Goal: Transaction & Acquisition: Obtain resource

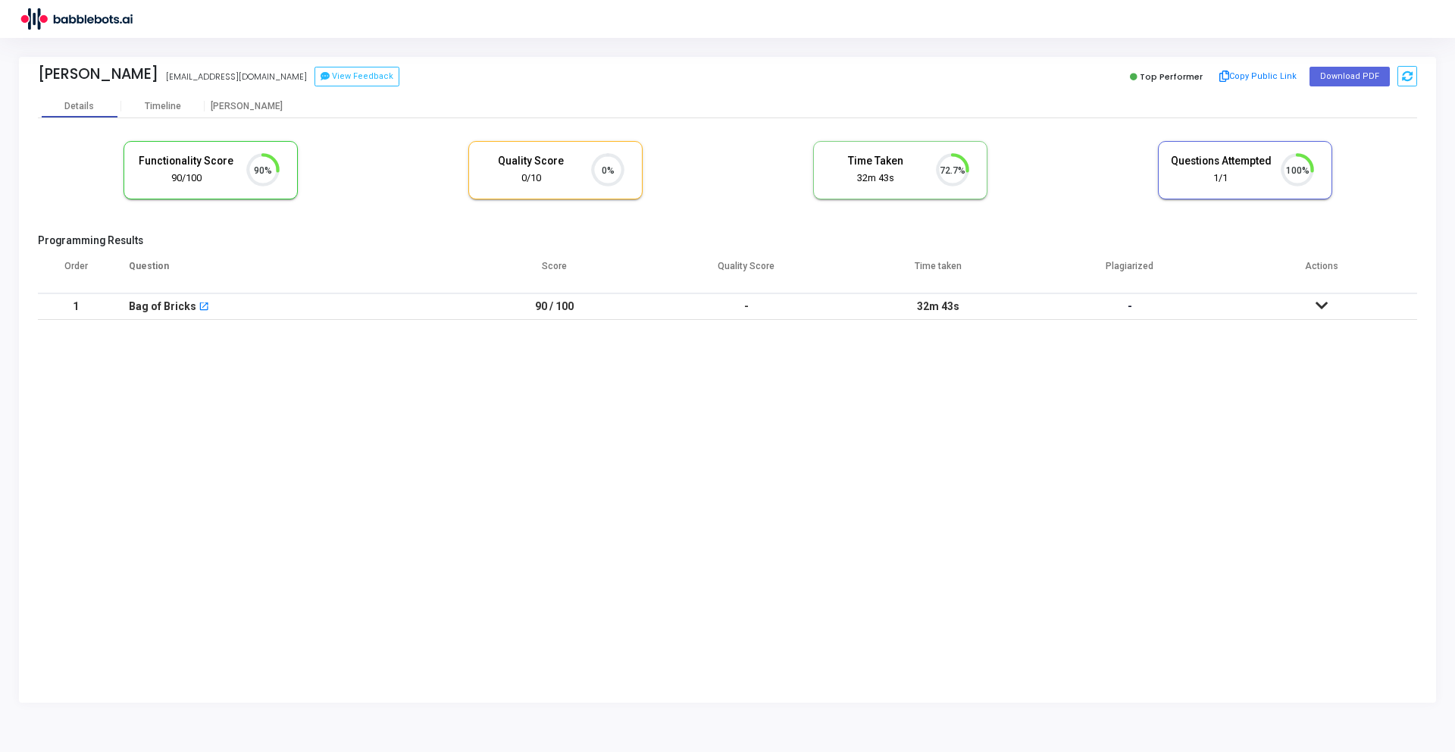
scroll to position [7, 7]
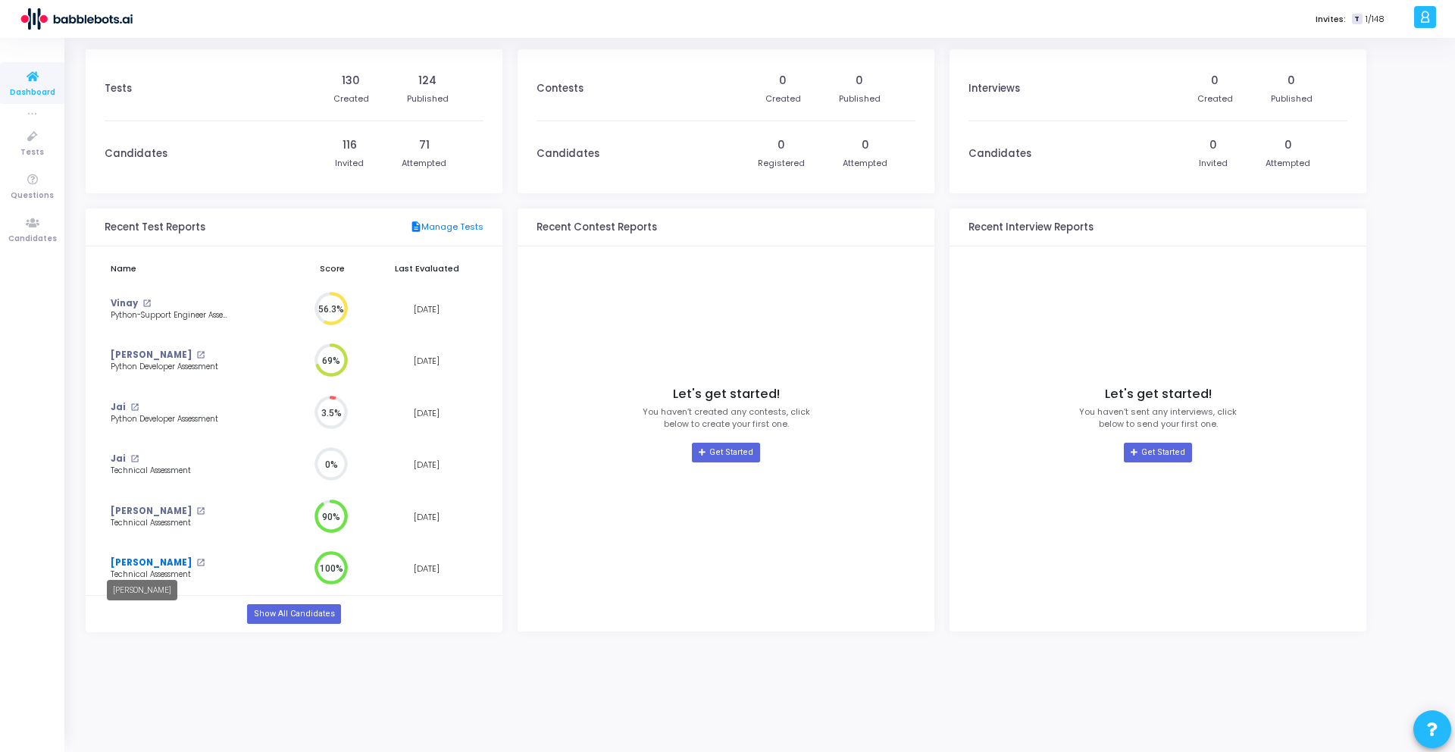
click at [122, 561] on link "Raj" at bounding box center [151, 562] width 81 height 13
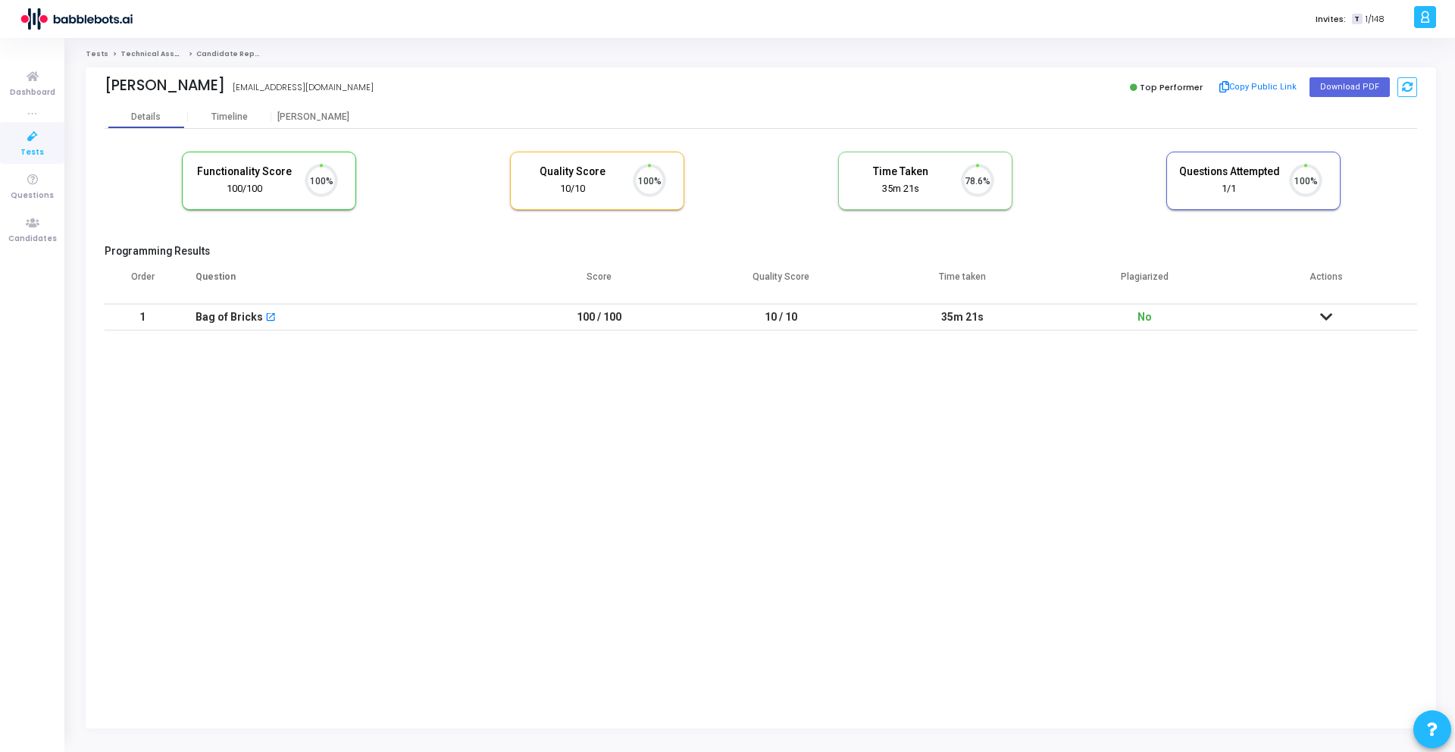
scroll to position [32, 39]
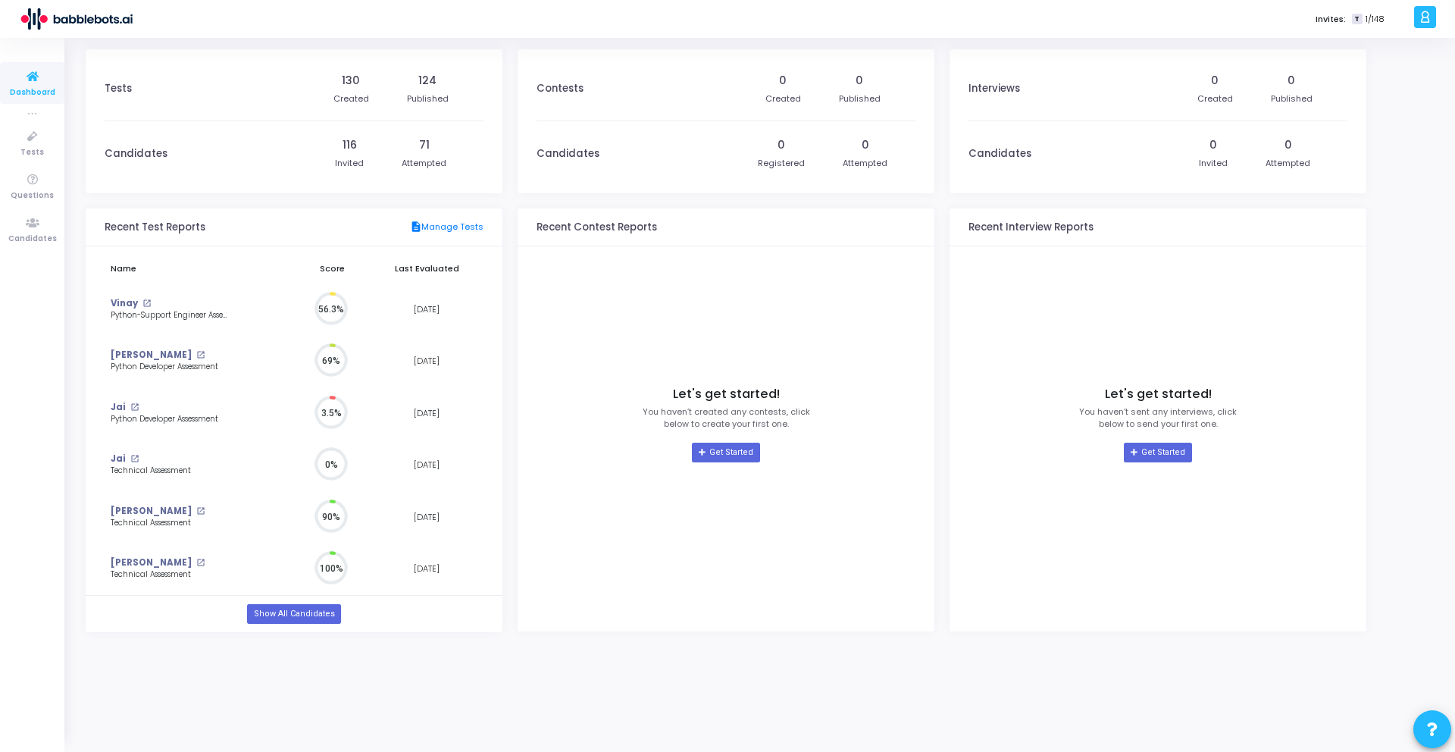
scroll to position [7, 7]
click at [30, 136] on icon at bounding box center [33, 136] width 32 height 19
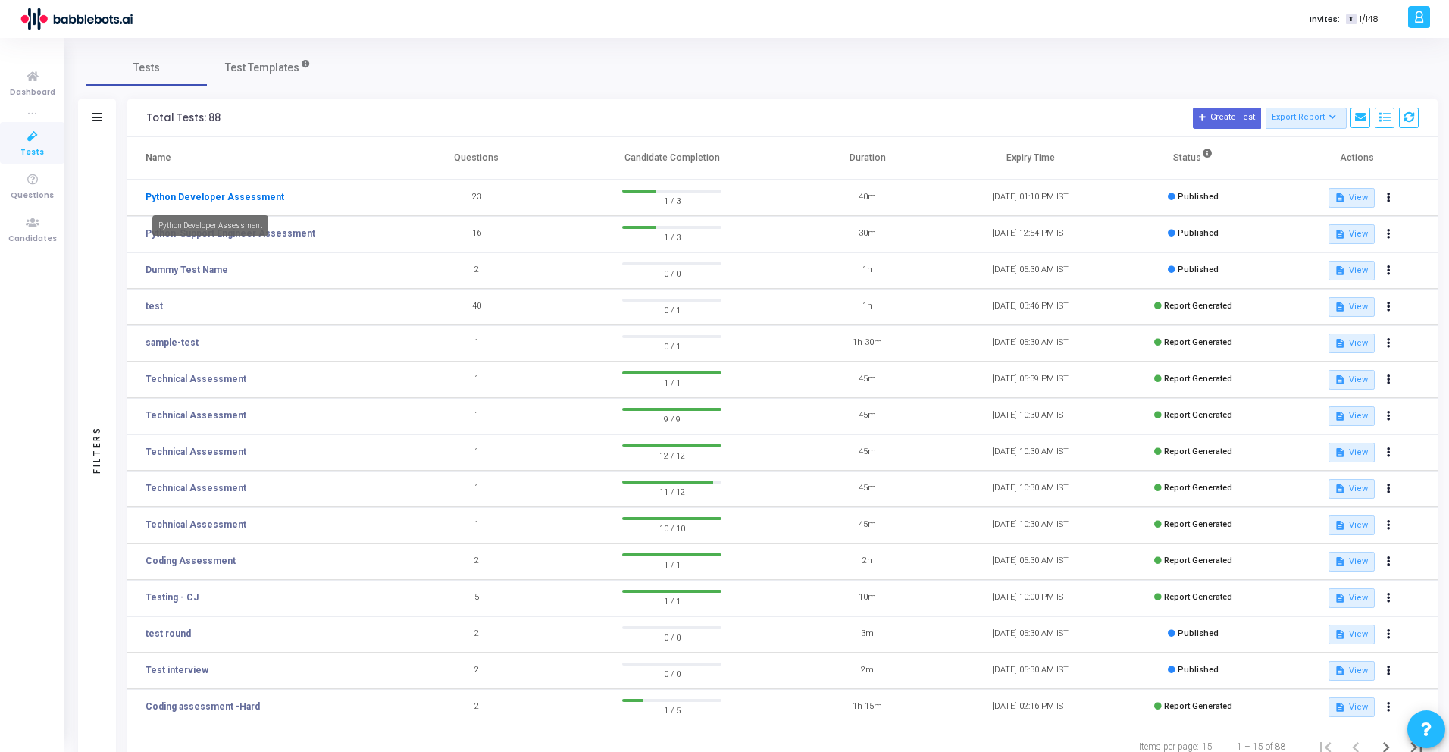
click at [225, 199] on link "Python Developer Assessment" at bounding box center [214, 197] width 139 height 14
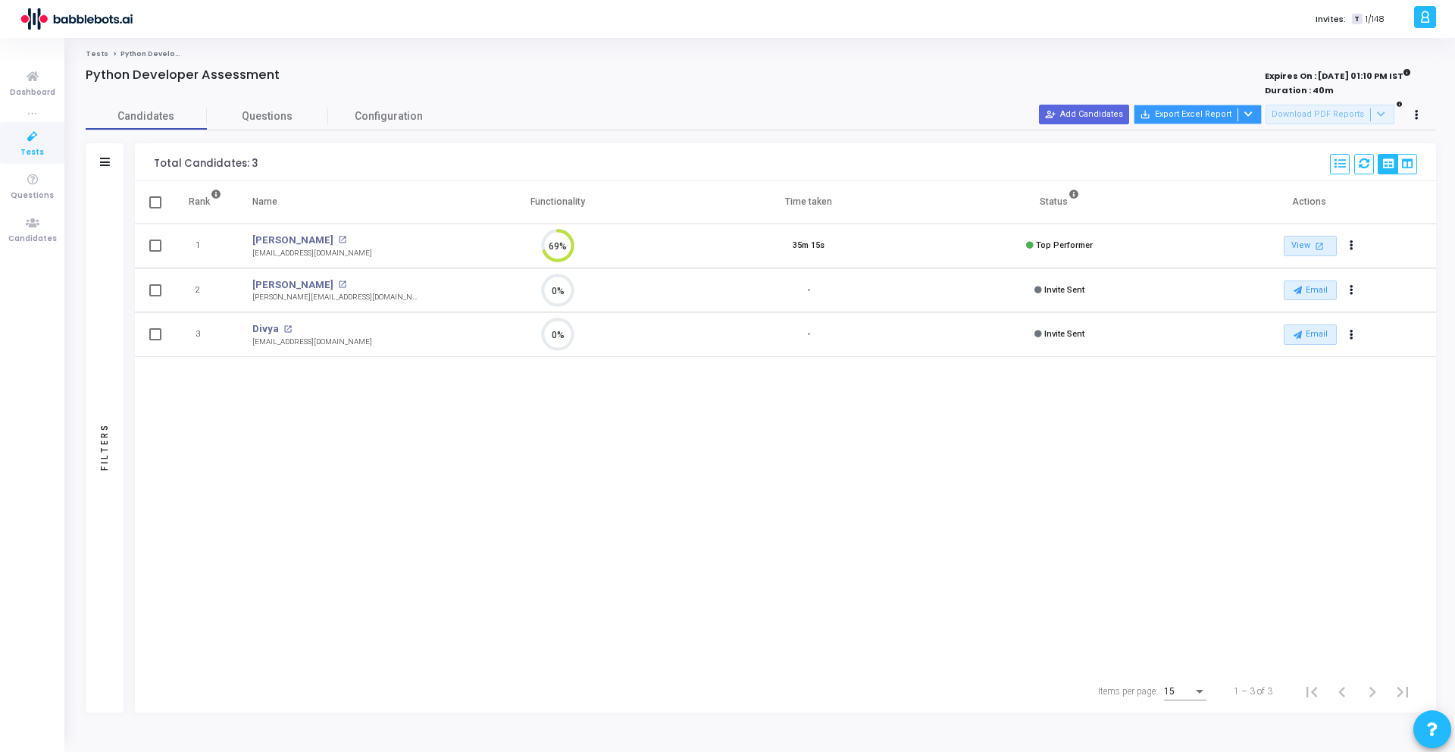
click at [1252, 112] on icon at bounding box center [1248, 114] width 8 height 8
click at [1191, 114] on div at bounding box center [727, 376] width 1455 height 752
click at [1191, 114] on button "save_alt Export Excel Report" at bounding box center [1198, 115] width 128 height 20
click at [1171, 170] on button "Export All" at bounding box center [1206, 170] width 125 height 27
click at [20, 145] on icon at bounding box center [33, 136] width 32 height 19
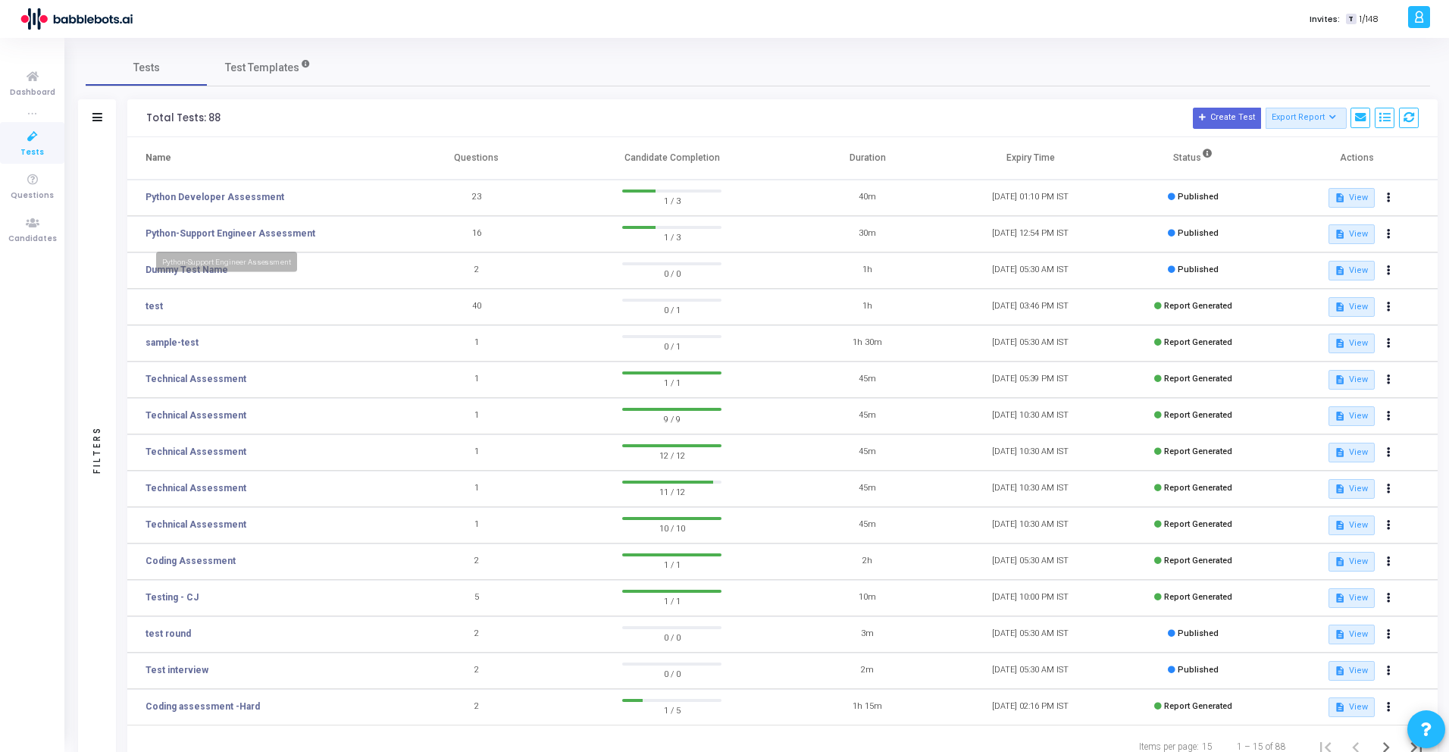
click at [214, 225] on td "Python-Support Engineer Assessment" at bounding box center [260, 234] width 267 height 36
click at [212, 233] on link "Python-Support Engineer Assessment" at bounding box center [230, 234] width 170 height 14
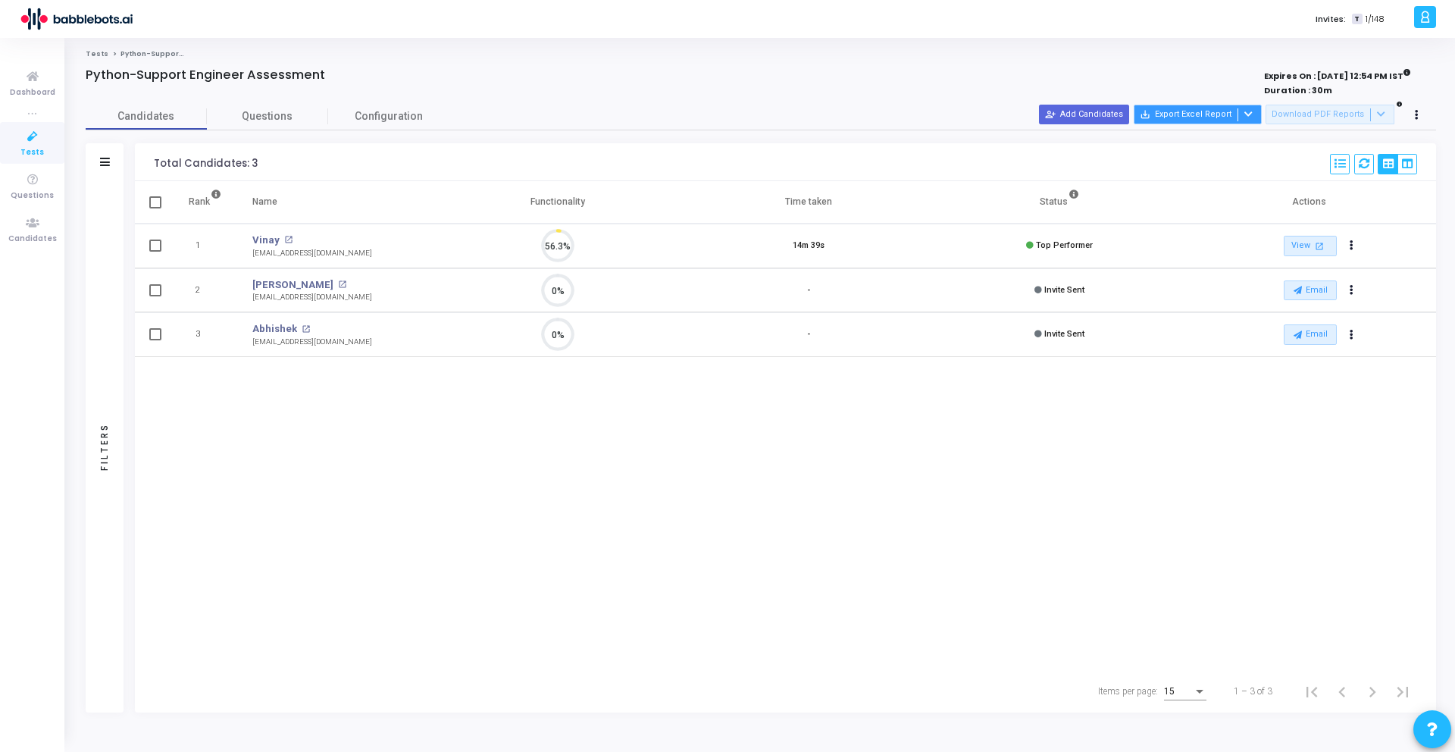
scroll to position [32, 39]
click at [1184, 117] on button "save_alt Export Excel Report" at bounding box center [1198, 115] width 128 height 20
click at [1178, 170] on button "Export All" at bounding box center [1206, 170] width 125 height 27
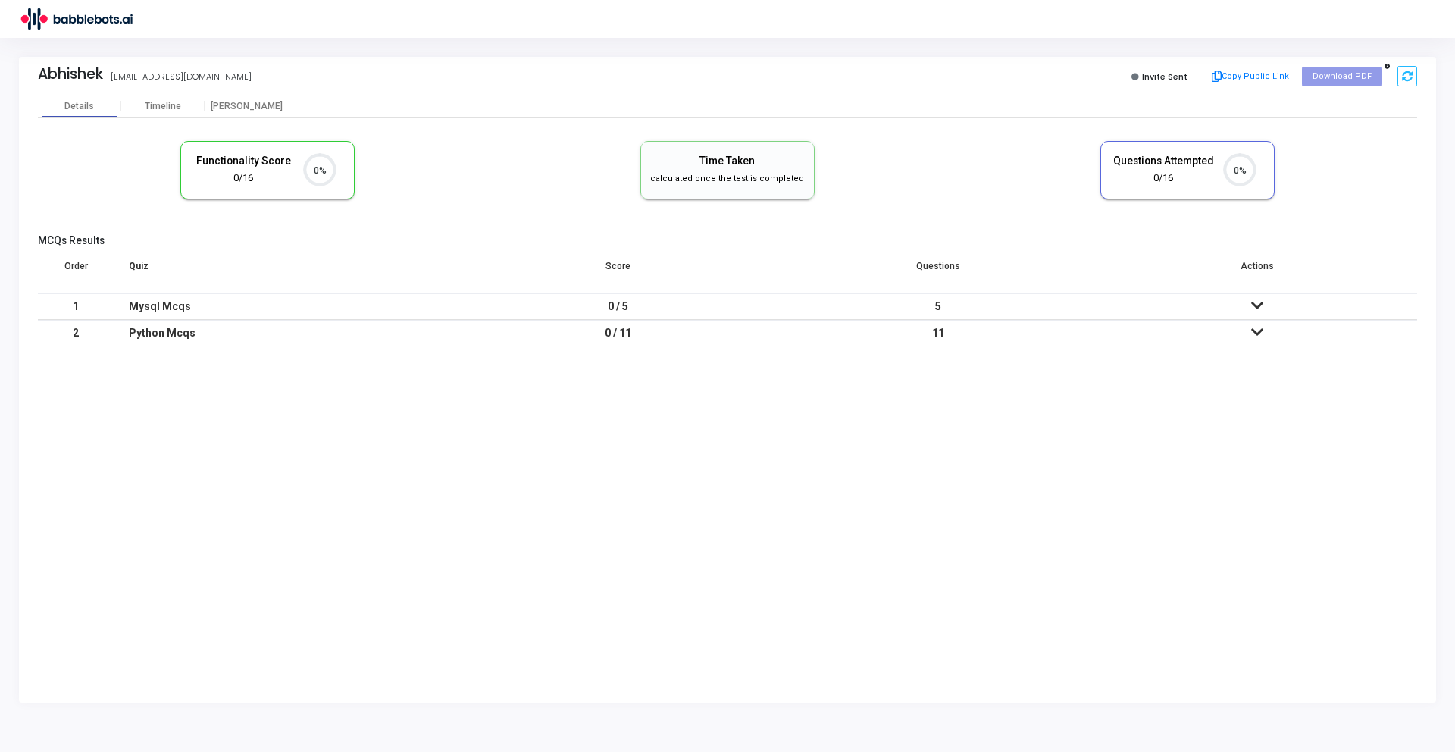
scroll to position [7, 7]
click at [145, 107] on div "Timeline" at bounding box center [163, 106] width 36 height 11
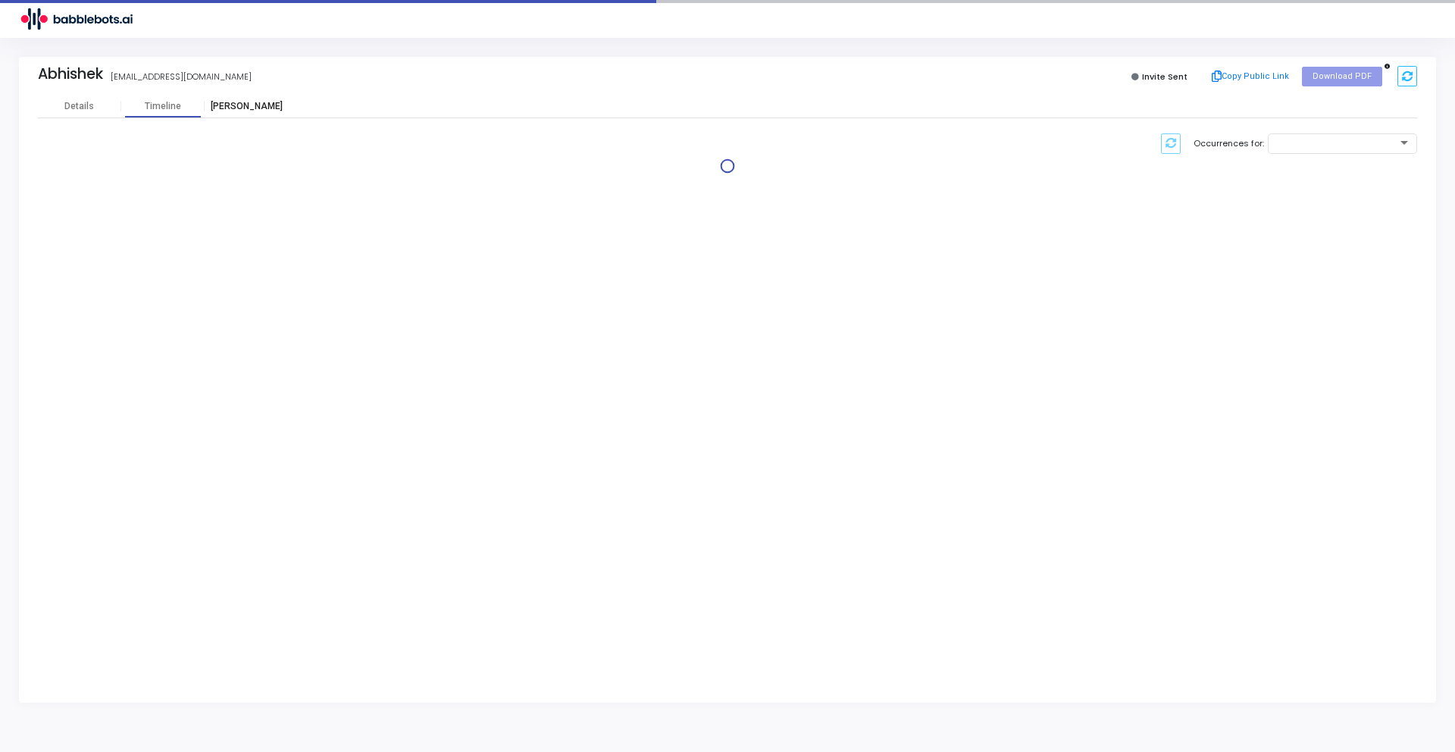
click at [248, 104] on div "[PERSON_NAME]" at bounding box center [246, 106] width 83 height 11
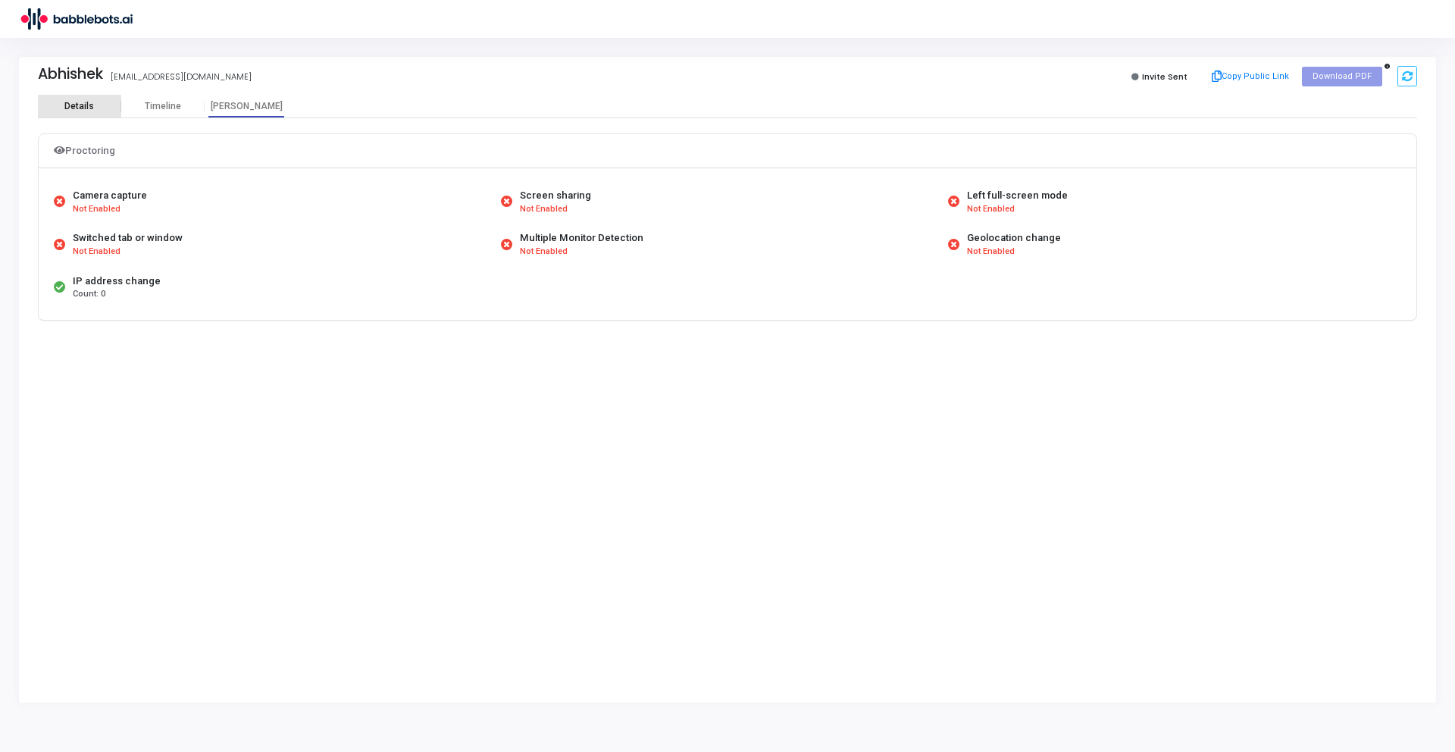
click at [94, 112] on div "Details" at bounding box center [79, 106] width 83 height 23
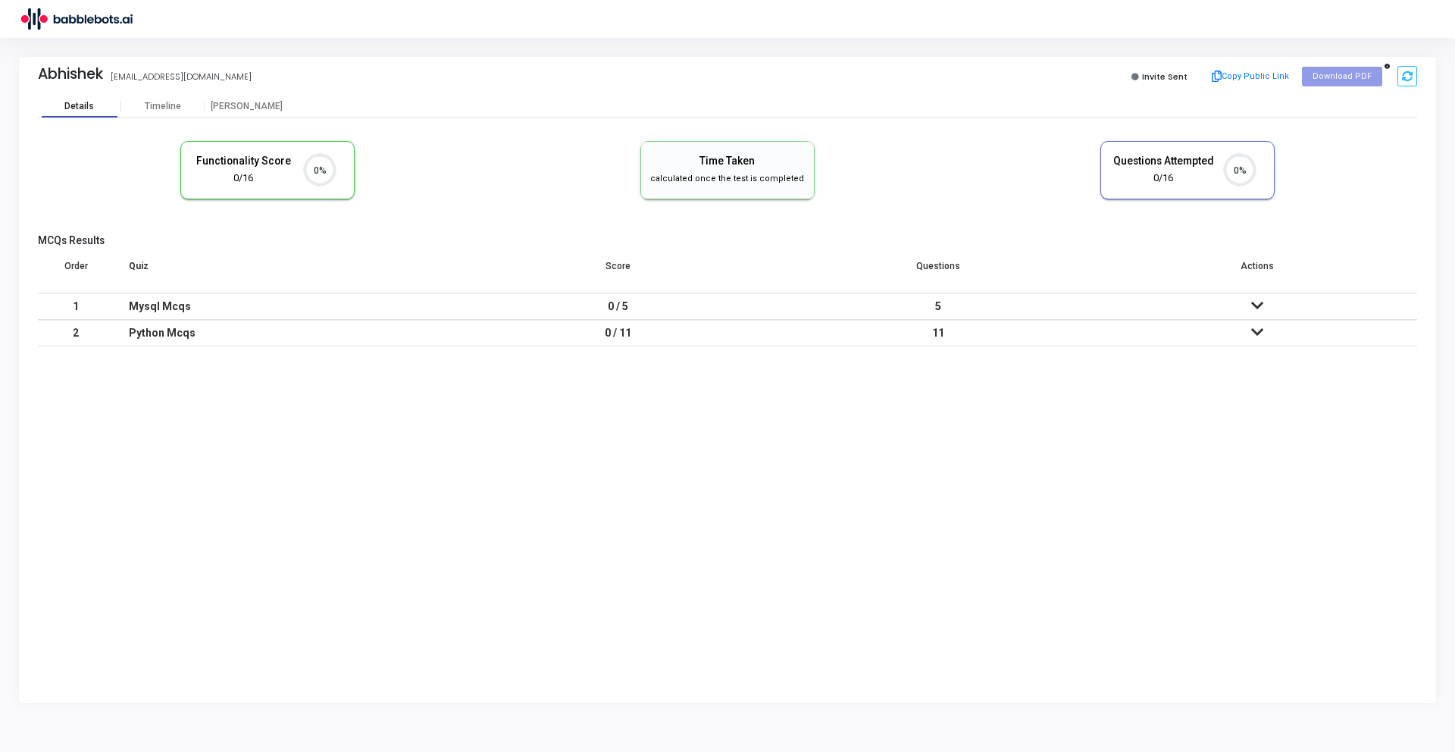
scroll to position [32, 39]
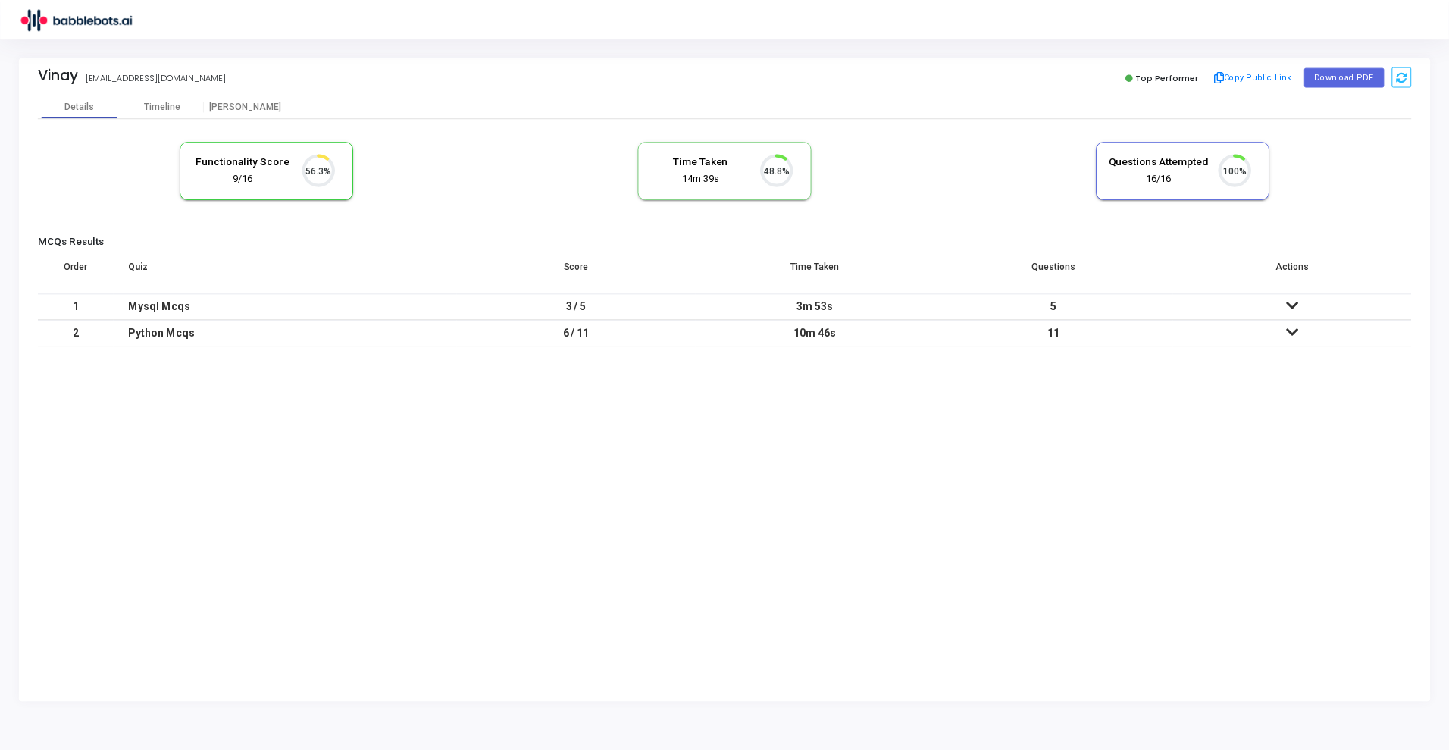
scroll to position [32, 39]
click at [196, 333] on div "Python Mcqs" at bounding box center [286, 333] width 314 height 25
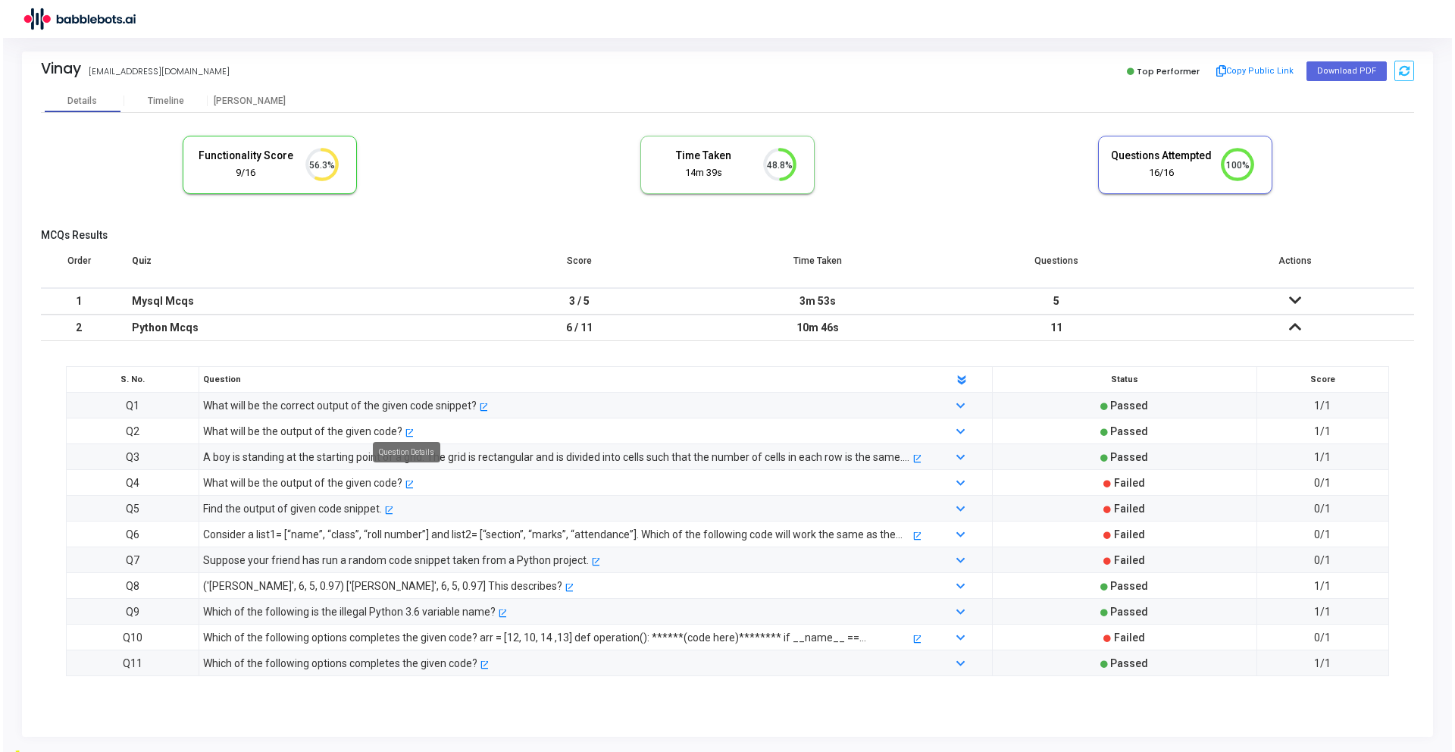
scroll to position [0, 0]
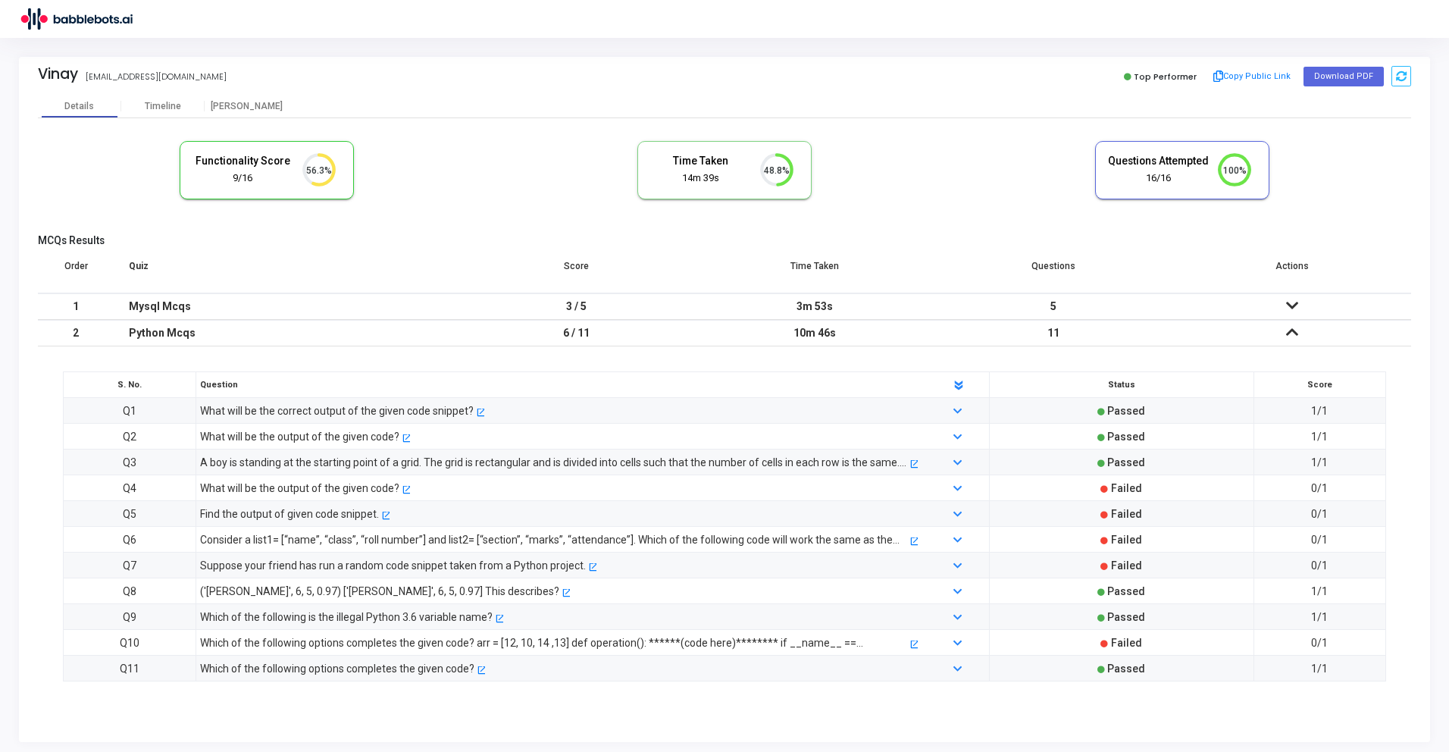
click at [363, 330] on div "Python Mcqs" at bounding box center [285, 333] width 313 height 25
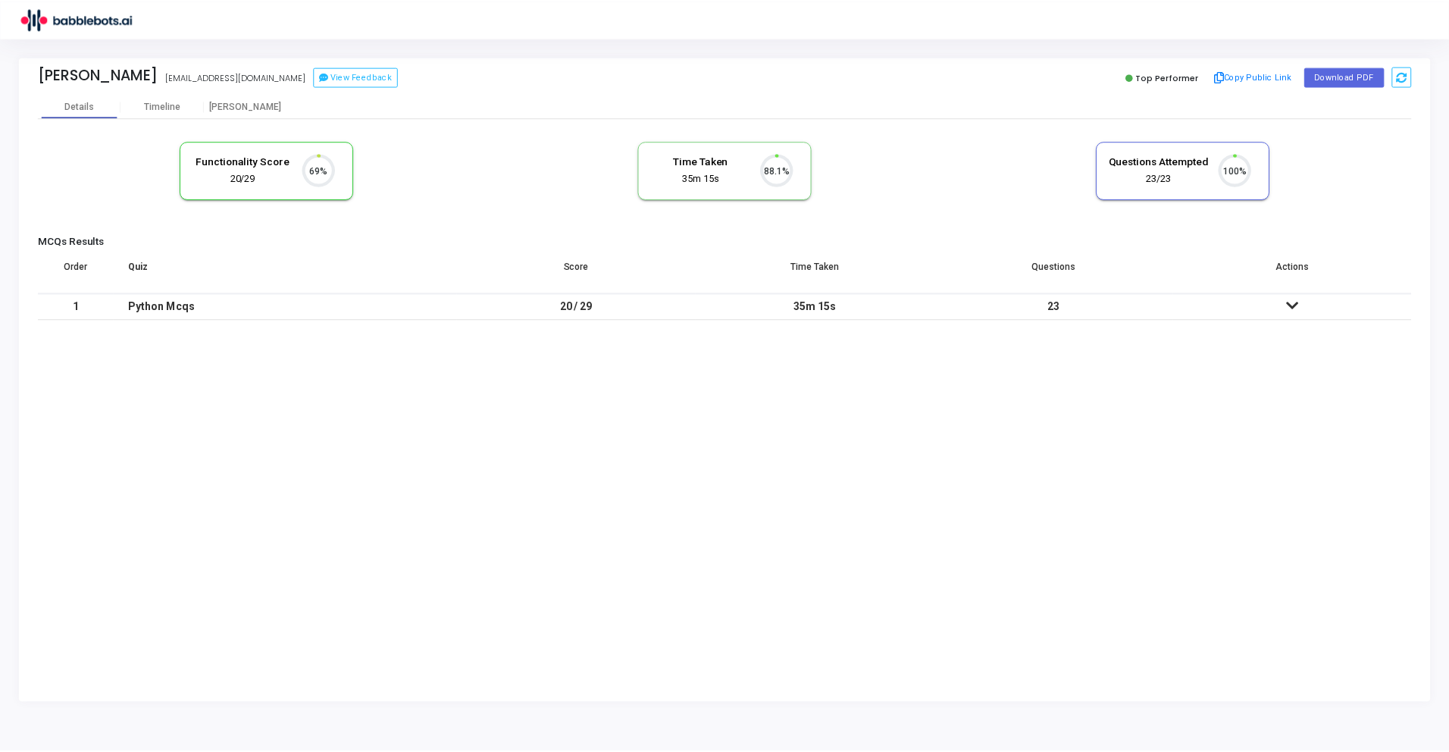
scroll to position [32, 39]
click at [177, 310] on div "Python Mcqs" at bounding box center [286, 306] width 314 height 25
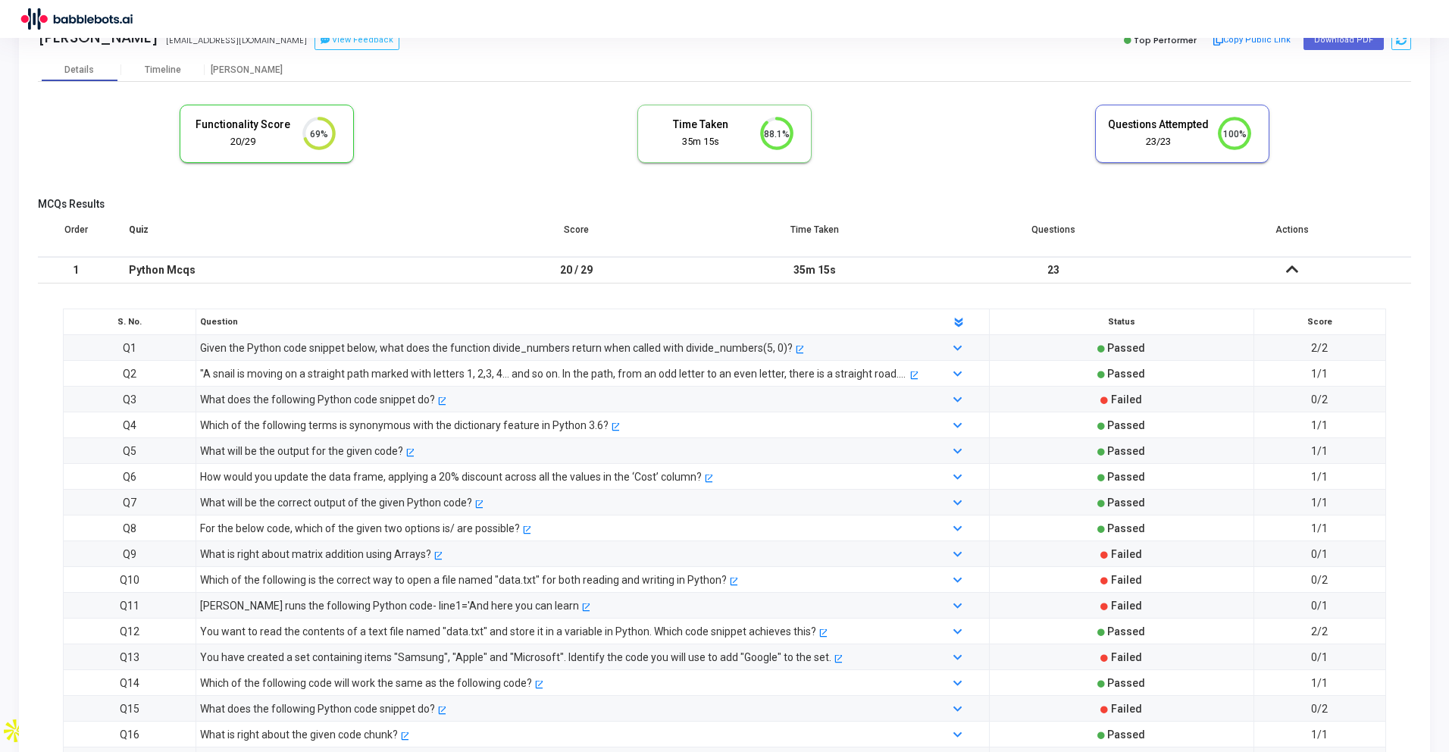
scroll to position [0, 0]
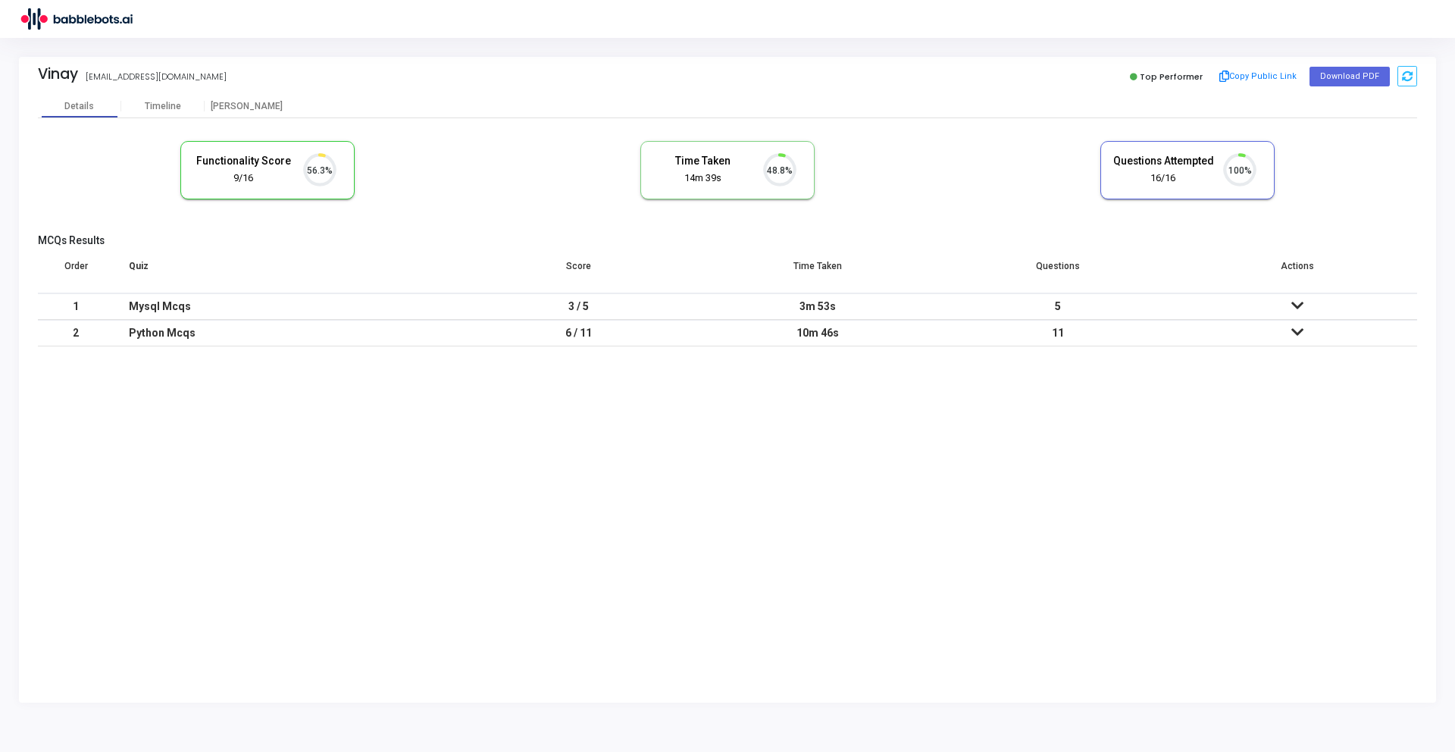
scroll to position [32, 39]
